Goal: Transaction & Acquisition: Subscribe to service/newsletter

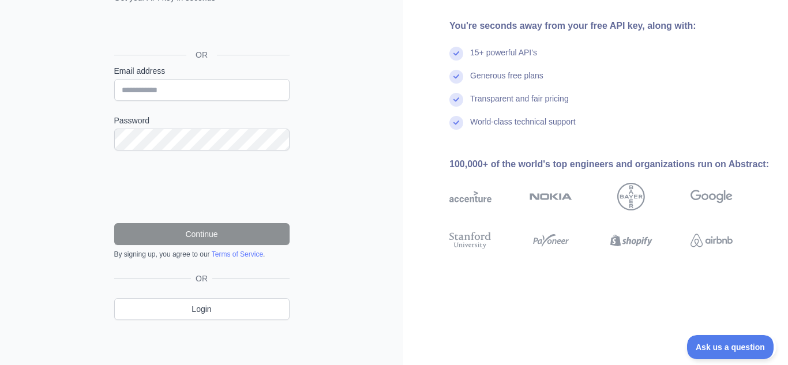
scroll to position [108, 0]
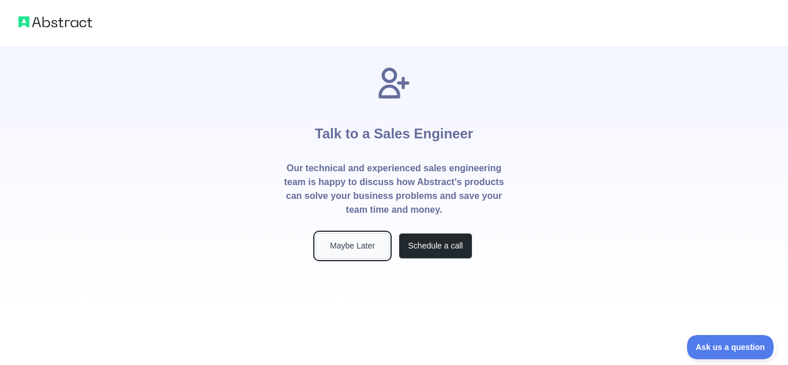
click at [367, 243] on button "Maybe Later" at bounding box center [353, 246] width 74 height 26
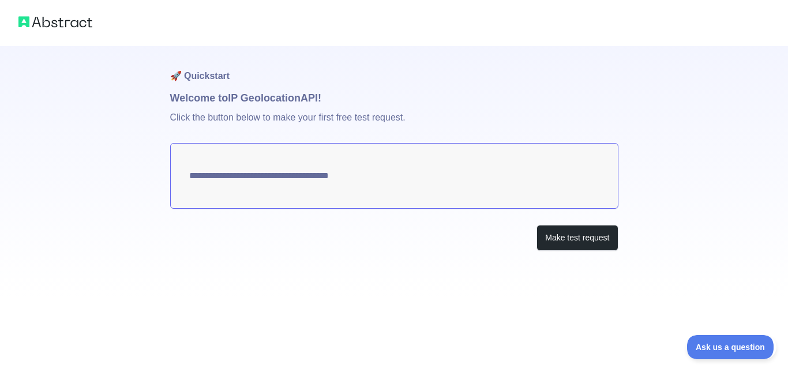
type textarea "**********"
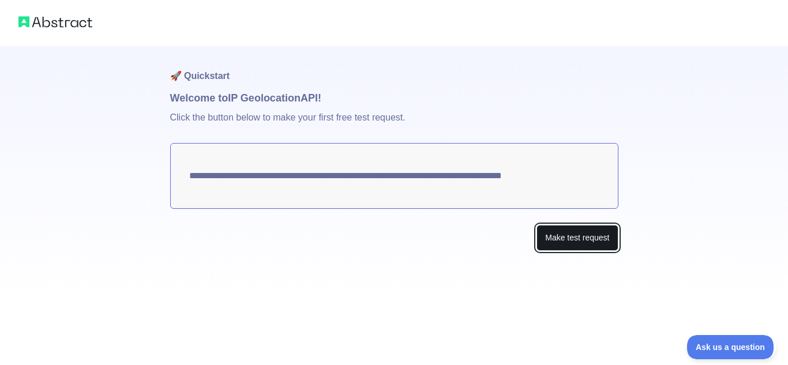
click at [551, 232] on button "Make test request" at bounding box center [576, 238] width 81 height 26
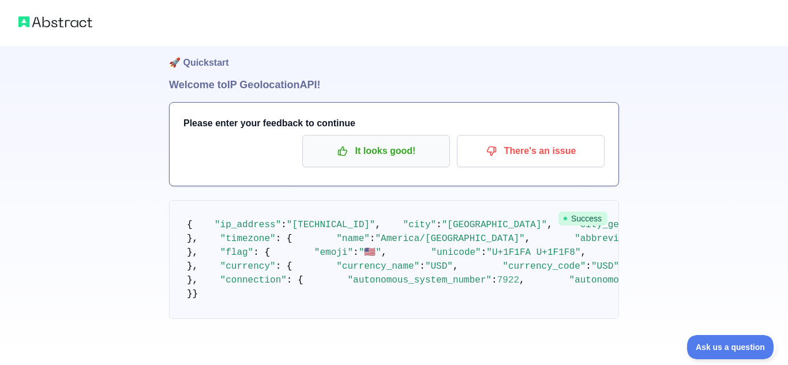
scroll to position [91, 0]
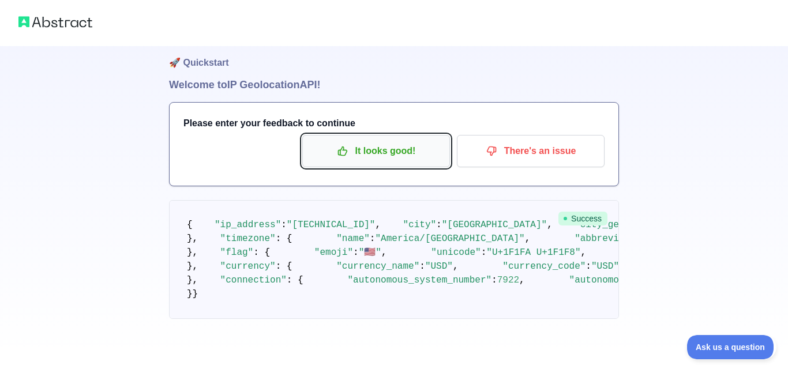
click at [333, 141] on p "It looks good!" at bounding box center [376, 151] width 130 height 20
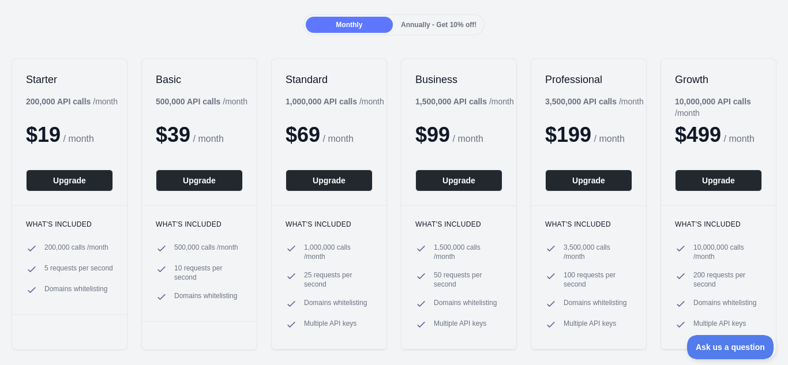
scroll to position [110, 0]
